Goal: Task Accomplishment & Management: Manage account settings

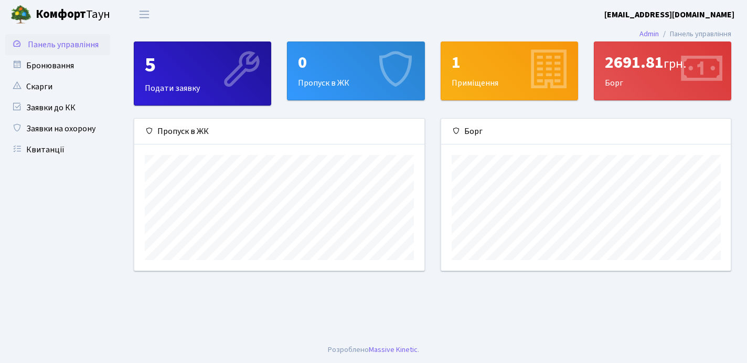
scroll to position [152, 290]
click at [144, 13] on span "Переключити навігацію" at bounding box center [144, 14] width 16 height 12
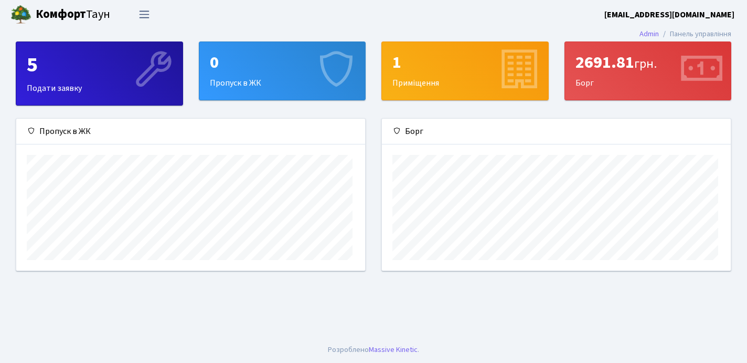
scroll to position [524707, 524510]
click at [144, 13] on span "Переключити навігацію" at bounding box center [144, 14] width 16 height 12
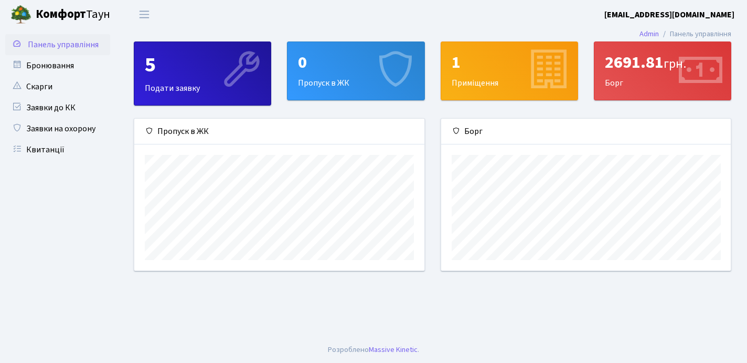
scroll to position [0, 0]
click at [39, 15] on b "Комфорт" at bounding box center [61, 14] width 50 height 17
click at [509, 72] on div "1" at bounding box center [509, 62] width 115 height 20
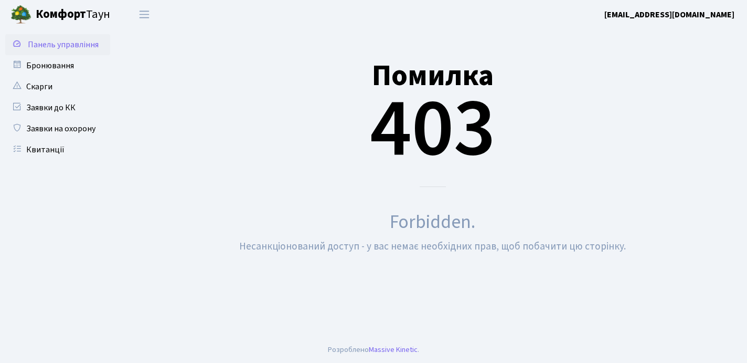
click at [77, 47] on span "Панель управління" at bounding box center [63, 45] width 71 height 12
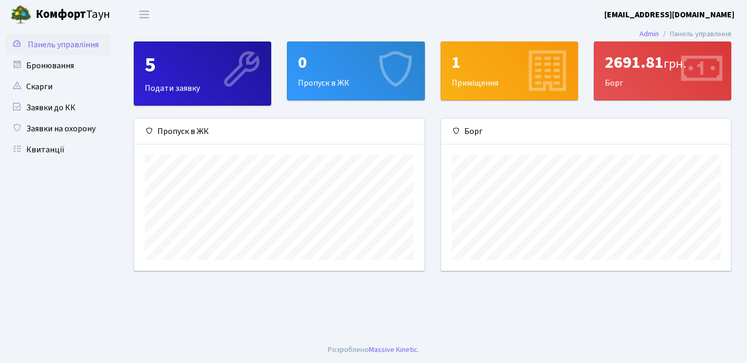
click at [461, 62] on div "1" at bounding box center [509, 62] width 115 height 20
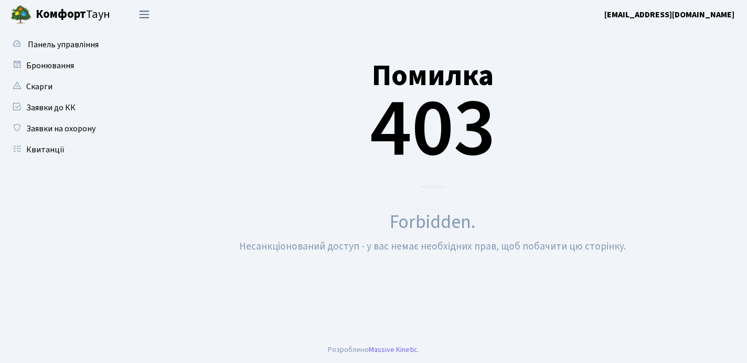
click at [143, 22] on button "Переключити навігацію" at bounding box center [144, 14] width 26 height 17
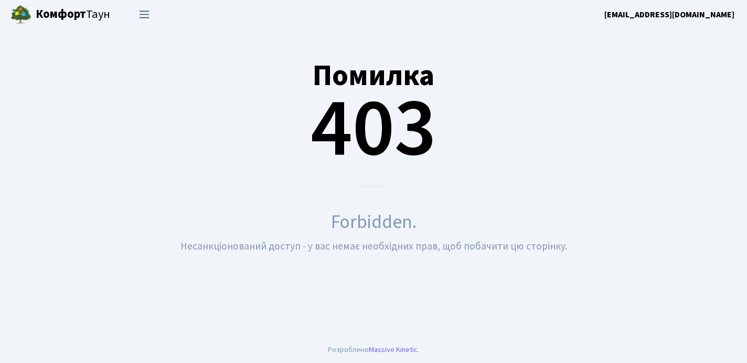
click at [143, 22] on button "Переключити навігацію" at bounding box center [144, 14] width 26 height 17
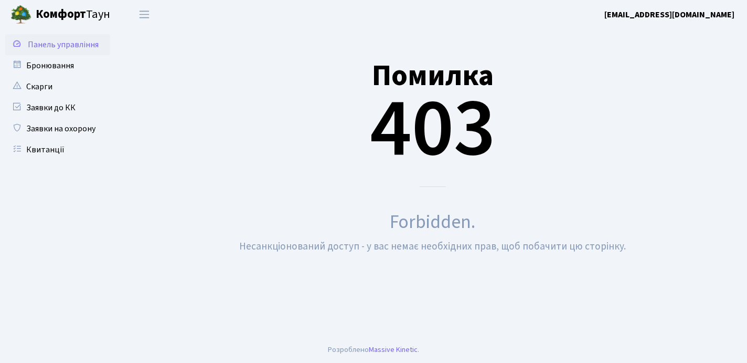
click at [37, 45] on span "Панель управління" at bounding box center [63, 45] width 71 height 12
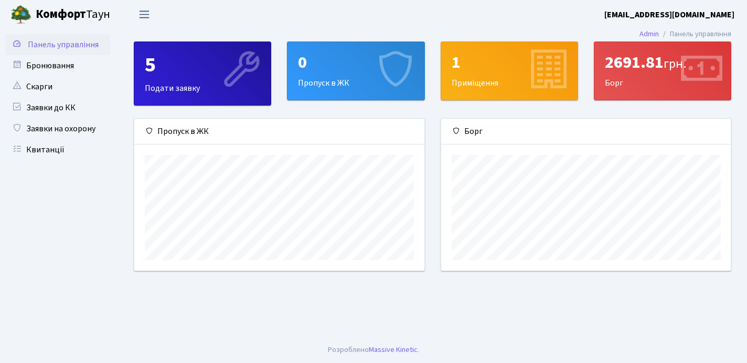
scroll to position [152, 290]
click at [146, 11] on span "Переключити навігацію" at bounding box center [144, 14] width 16 height 12
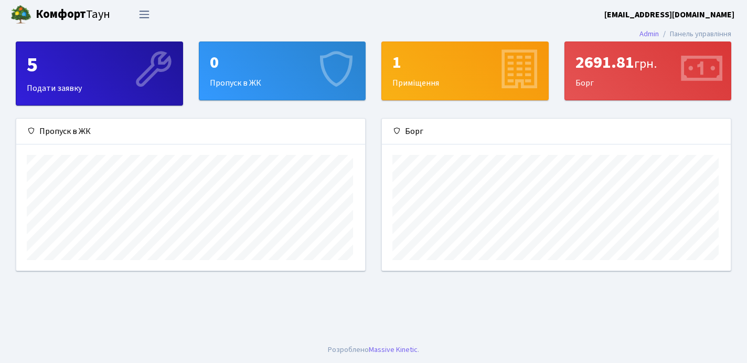
scroll to position [0, 0]
click at [146, 11] on span "Переключити навігацію" at bounding box center [144, 14] width 16 height 12
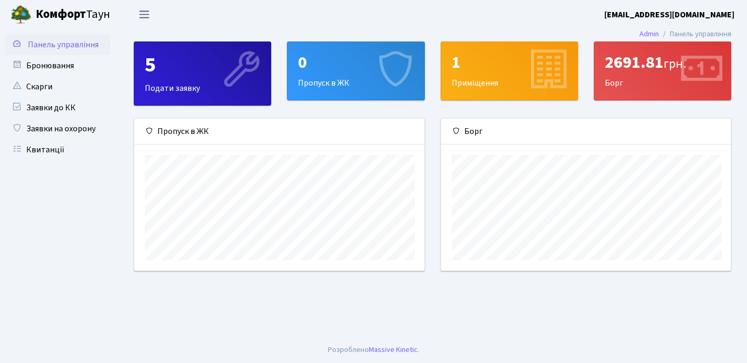
scroll to position [152, 290]
click at [162, 85] on div "5 Подати заявку" at bounding box center [202, 73] width 136 height 63
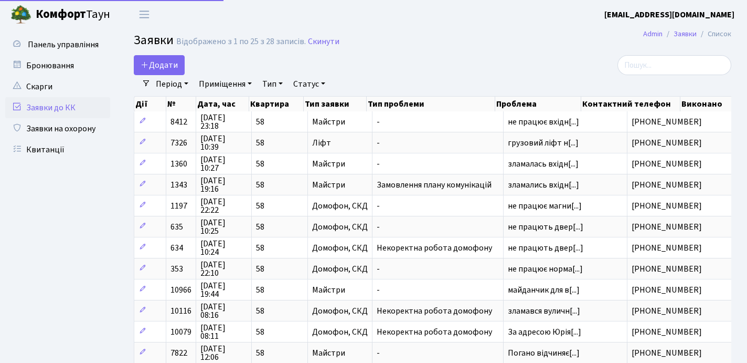
select select "25"
click at [38, 124] on link "Заявки на охорону" at bounding box center [57, 128] width 105 height 21
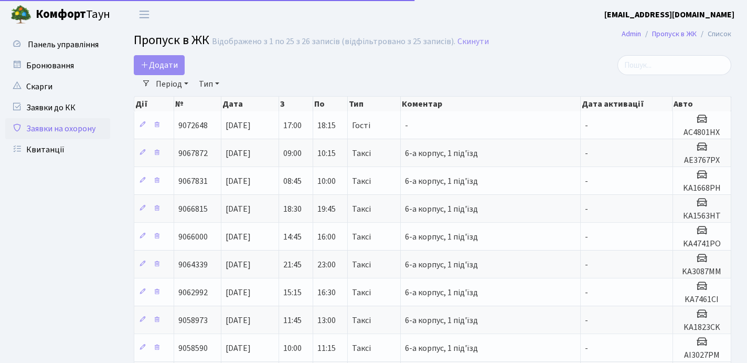
select select "25"
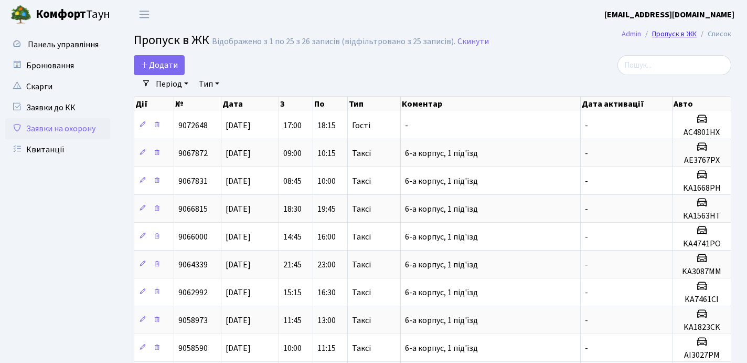
click at [682, 35] on link "Пропуск в ЖК" at bounding box center [674, 33] width 45 height 11
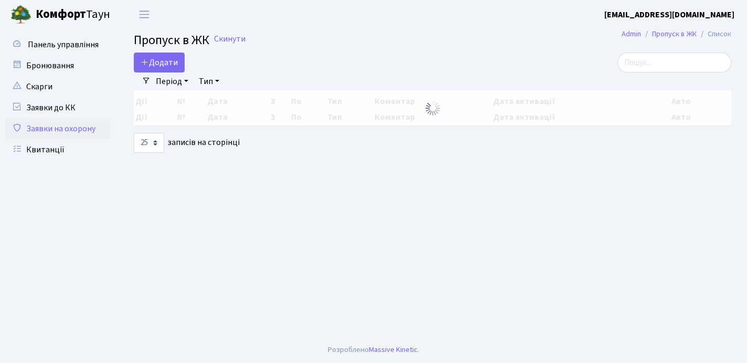
select select "25"
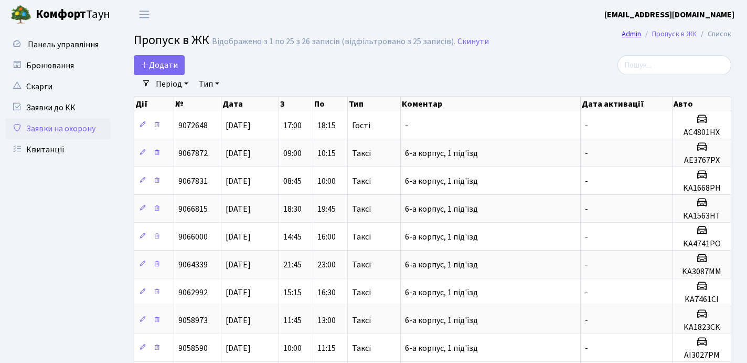
click at [634, 35] on link "Admin" at bounding box center [631, 33] width 19 height 11
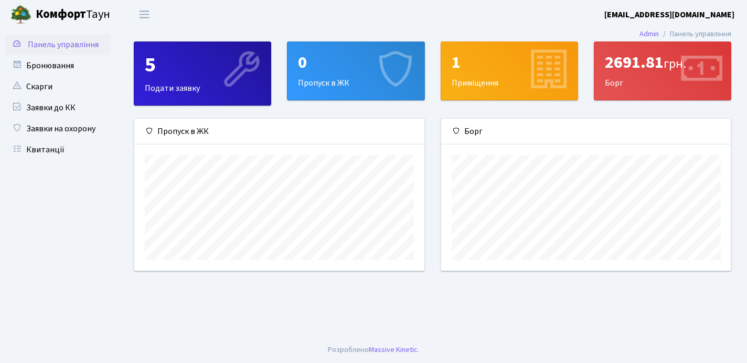
scroll to position [152, 290]
click at [44, 110] on link "Заявки до КК" at bounding box center [57, 107] width 105 height 21
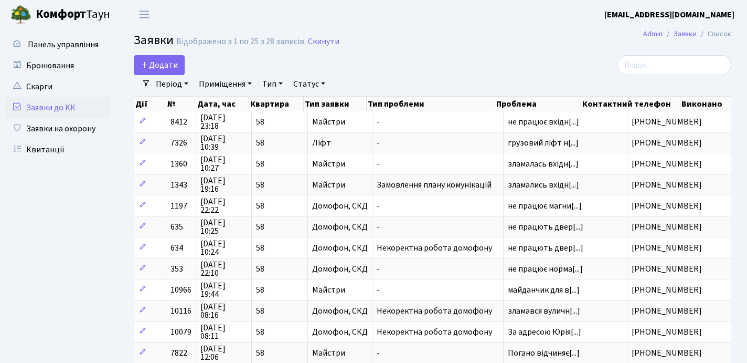
select select "25"
click at [153, 64] on span "Додати" at bounding box center [159, 65] width 37 height 12
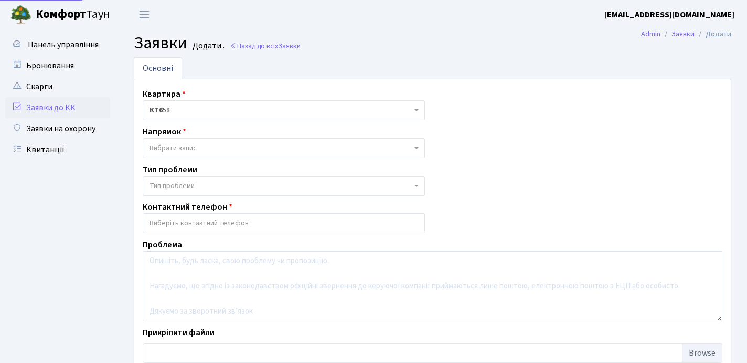
select select
click at [47, 64] on link "Бронювання" at bounding box center [57, 65] width 105 height 21
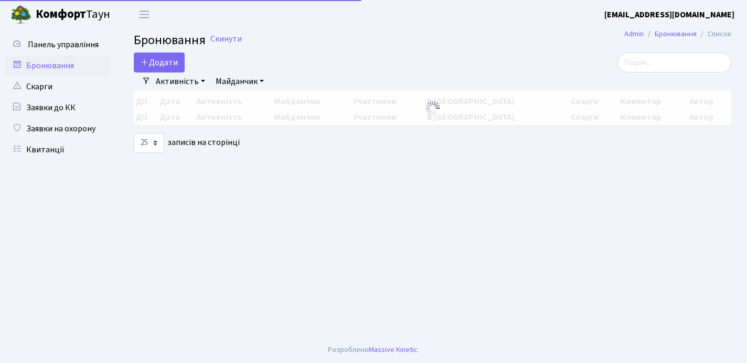
select select "25"
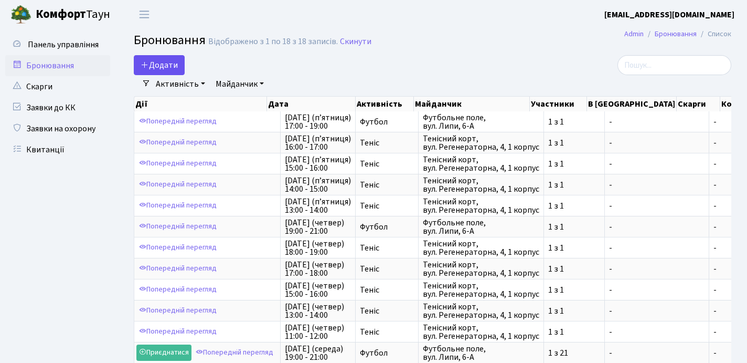
click at [161, 65] on button "Додати" at bounding box center [159, 65] width 51 height 20
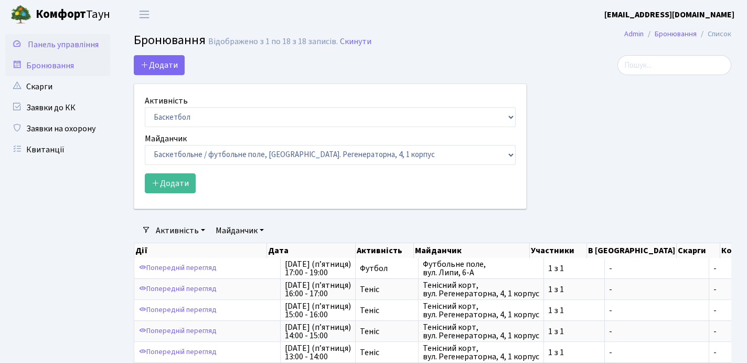
click at [65, 43] on span "Панель управління" at bounding box center [63, 45] width 71 height 12
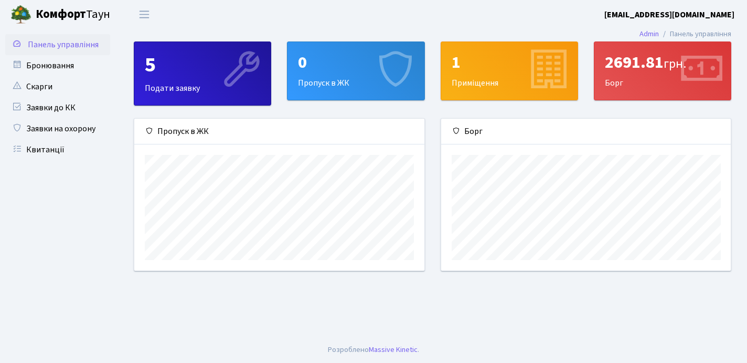
scroll to position [152, 290]
click at [642, 62] on div "2691.81 грн." at bounding box center [662, 62] width 115 height 20
click at [343, 72] on div "0 Пропуск в ЖК" at bounding box center [356, 71] width 136 height 58
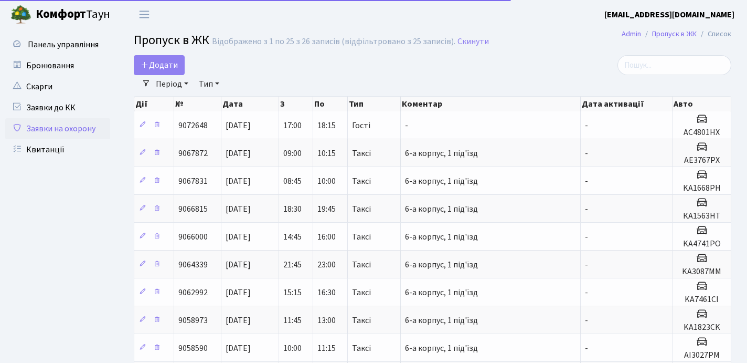
select select "25"
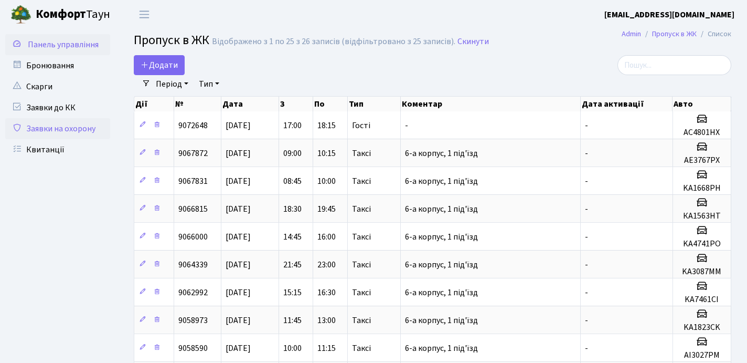
click at [62, 43] on span "Панель управління" at bounding box center [63, 45] width 71 height 12
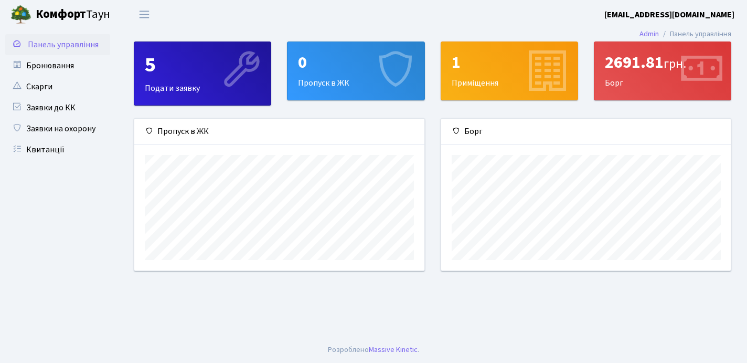
scroll to position [152, 290]
click at [461, 67] on div "1" at bounding box center [509, 62] width 115 height 20
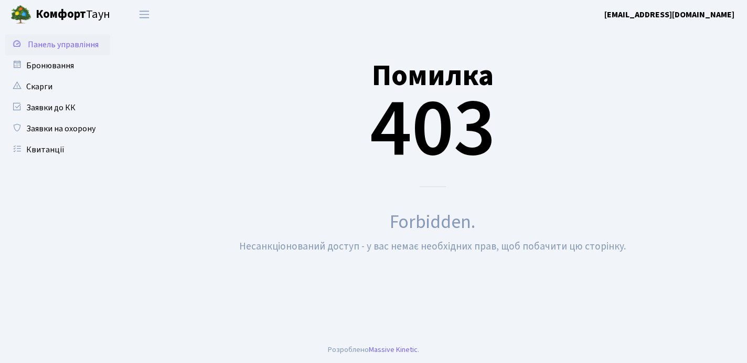
click at [62, 44] on span "Панель управління" at bounding box center [63, 45] width 71 height 12
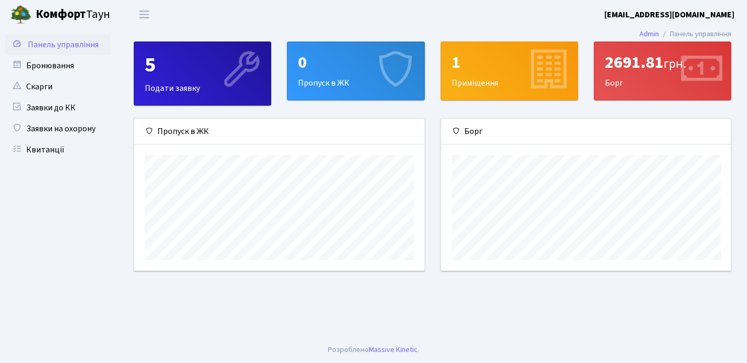
scroll to position [152, 290]
click at [51, 146] on link "Квитанції" at bounding box center [57, 149] width 105 height 21
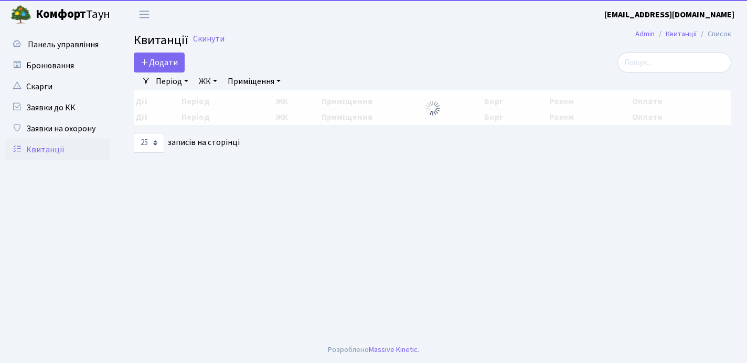
select select "25"
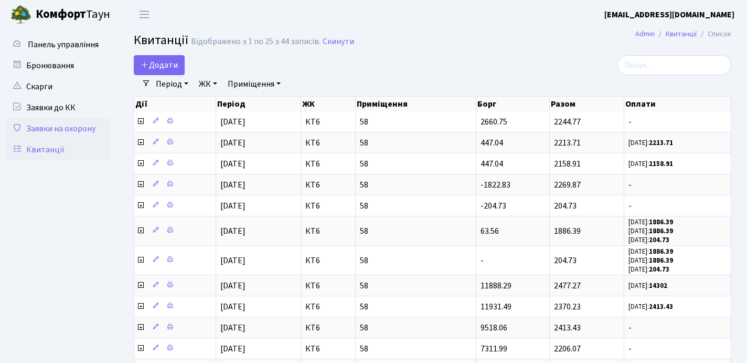
click at [51, 126] on link "Заявки на охорону" at bounding box center [57, 128] width 105 height 21
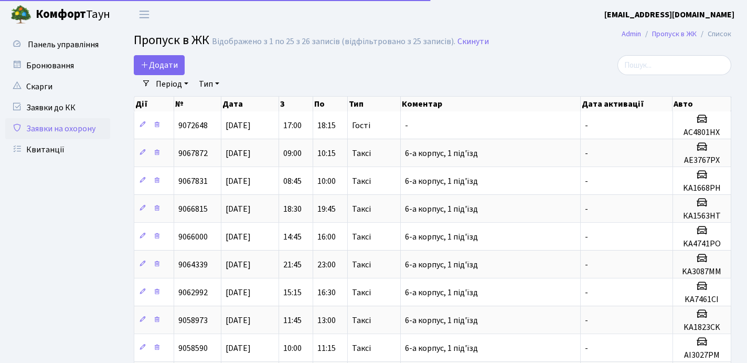
select select "25"
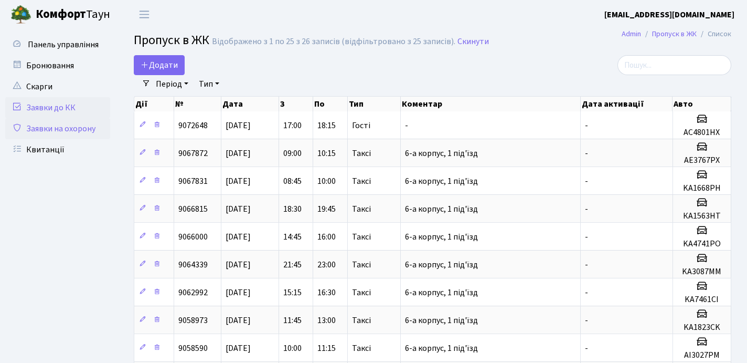
click at [53, 108] on link "Заявки до КК" at bounding box center [57, 107] width 105 height 21
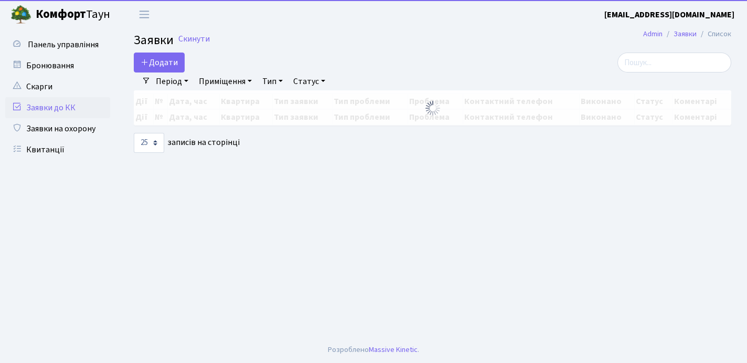
select select "25"
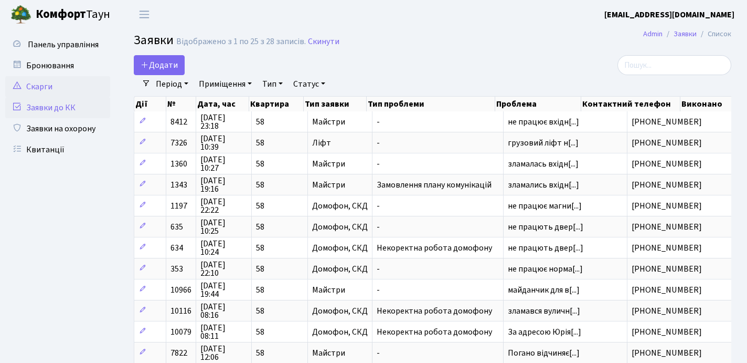
click at [50, 86] on link "Скарги" at bounding box center [57, 86] width 105 height 21
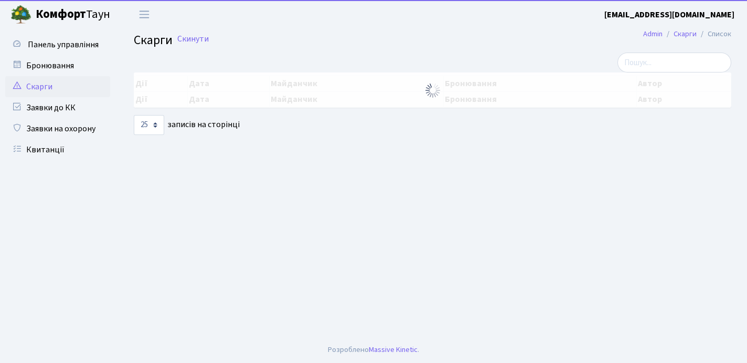
select select "25"
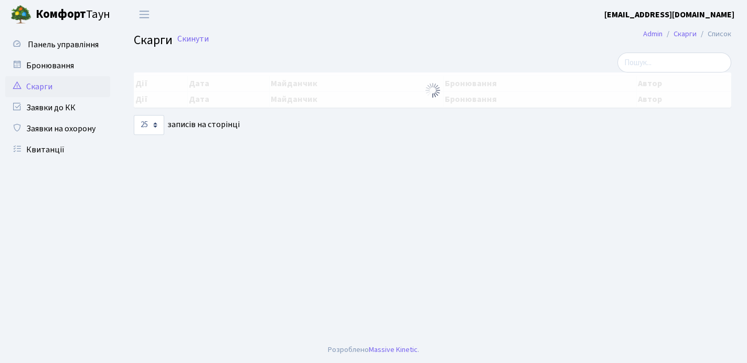
click at [54, 66] on link "Бронювання" at bounding box center [57, 65] width 105 height 21
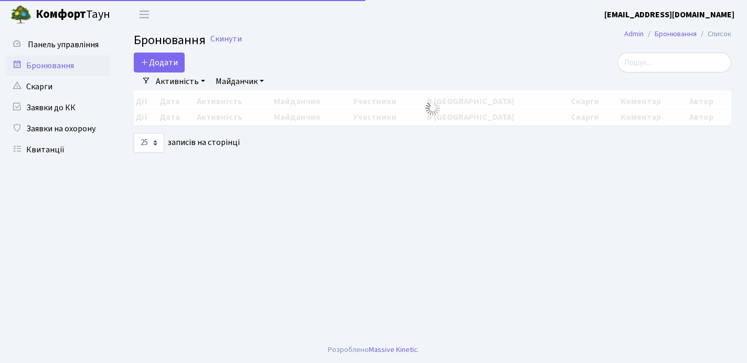
select select "25"
click at [68, 44] on span "Панель управління" at bounding box center [63, 45] width 71 height 12
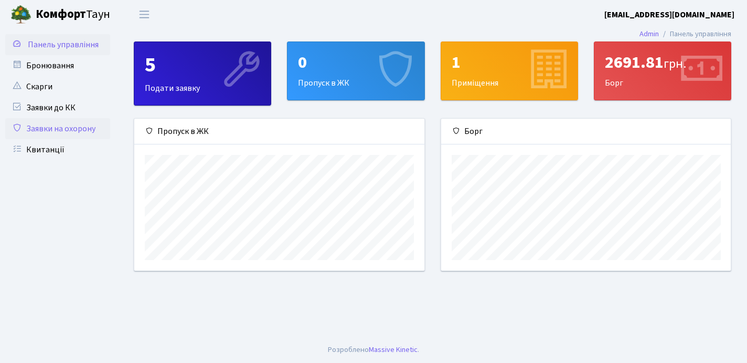
click at [55, 133] on link "Заявки на охорону" at bounding box center [57, 128] width 105 height 21
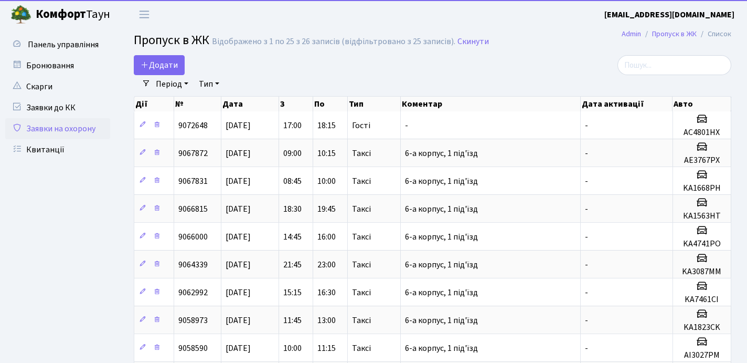
select select "25"
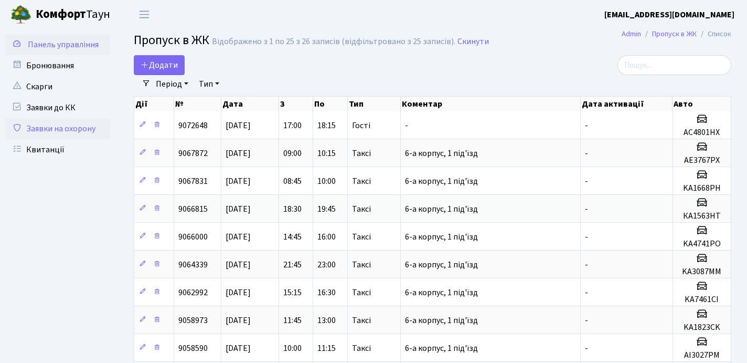
click at [69, 44] on span "Панель управління" at bounding box center [63, 45] width 71 height 12
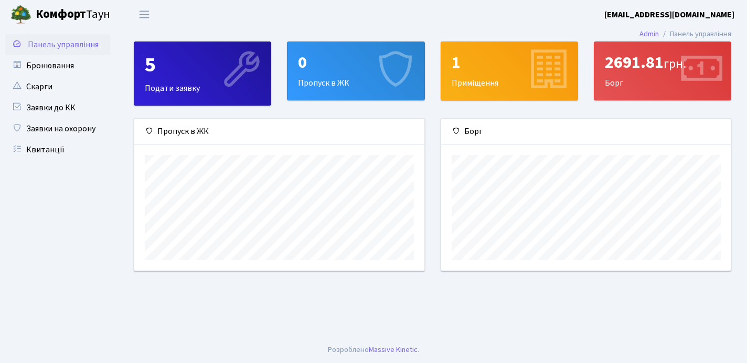
scroll to position [152, 290]
click at [142, 14] on span "Переключити навігацію" at bounding box center [144, 14] width 16 height 12
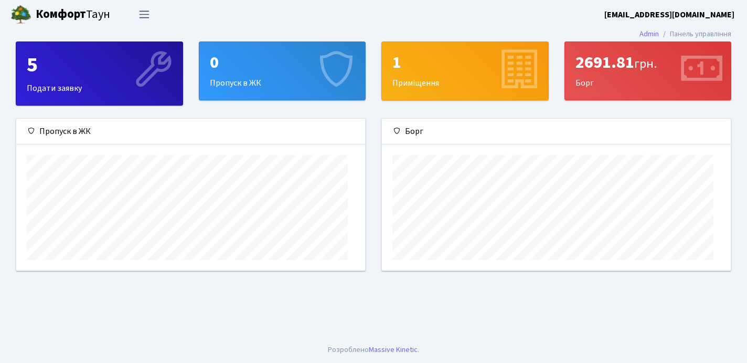
scroll to position [0, 0]
click at [142, 14] on span "Переключити навігацію" at bounding box center [144, 14] width 16 height 12
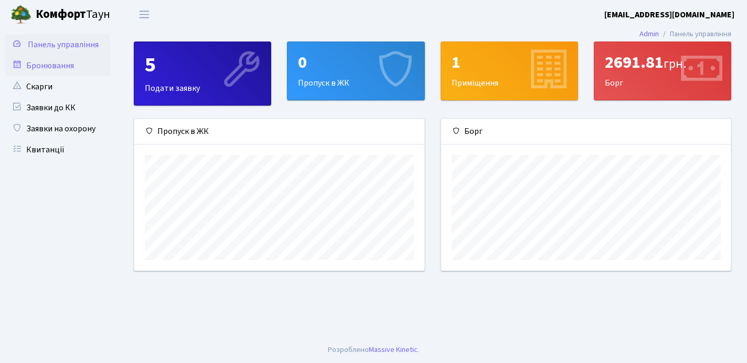
click at [20, 61] on icon at bounding box center [17, 64] width 10 height 10
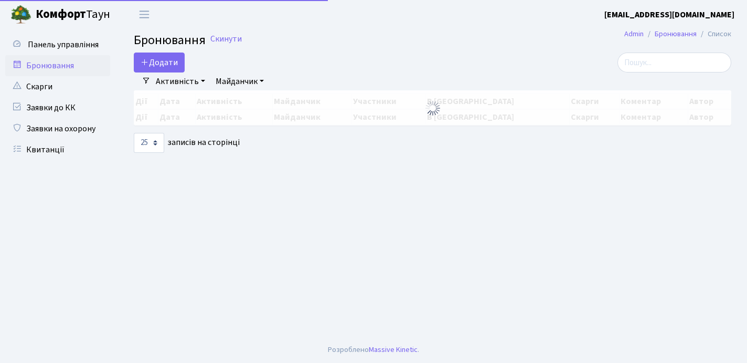
select select "25"
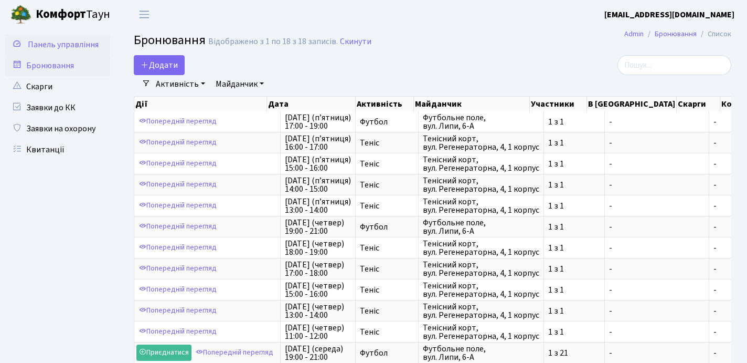
click at [62, 45] on span "Панель управління" at bounding box center [63, 45] width 71 height 12
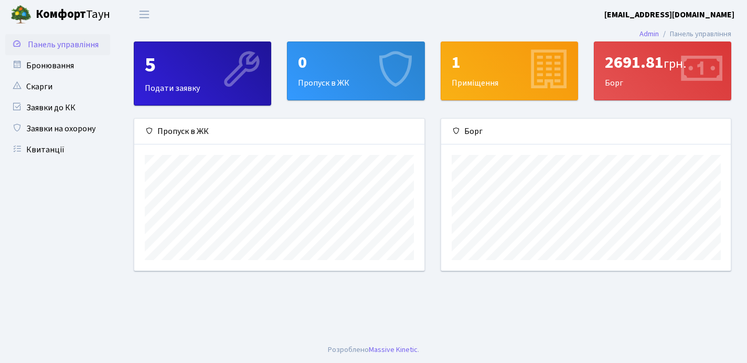
scroll to position [152, 290]
